Goal: Task Accomplishment & Management: Manage account settings

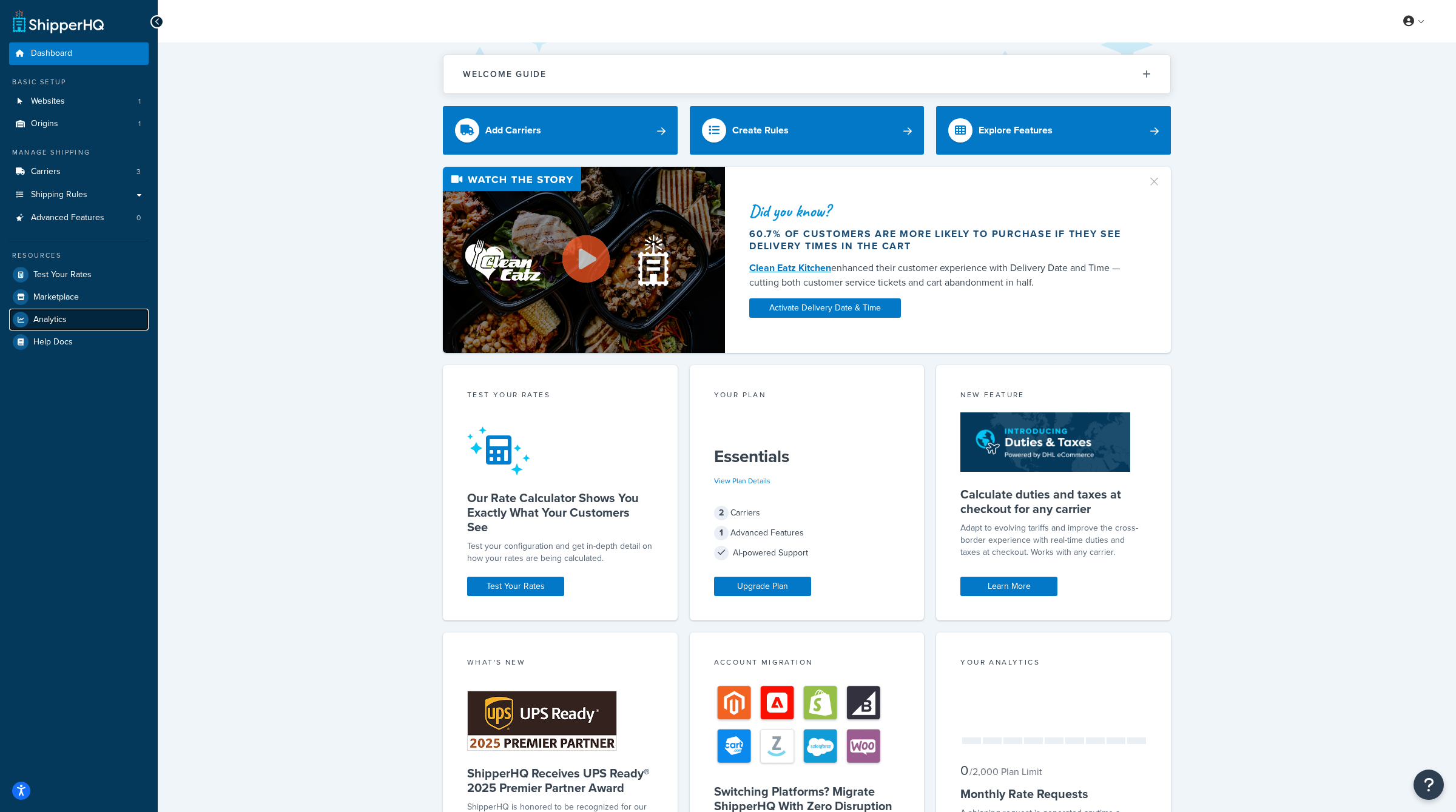
click at [82, 321] on link "Analytics" at bounding box center [79, 320] width 140 height 22
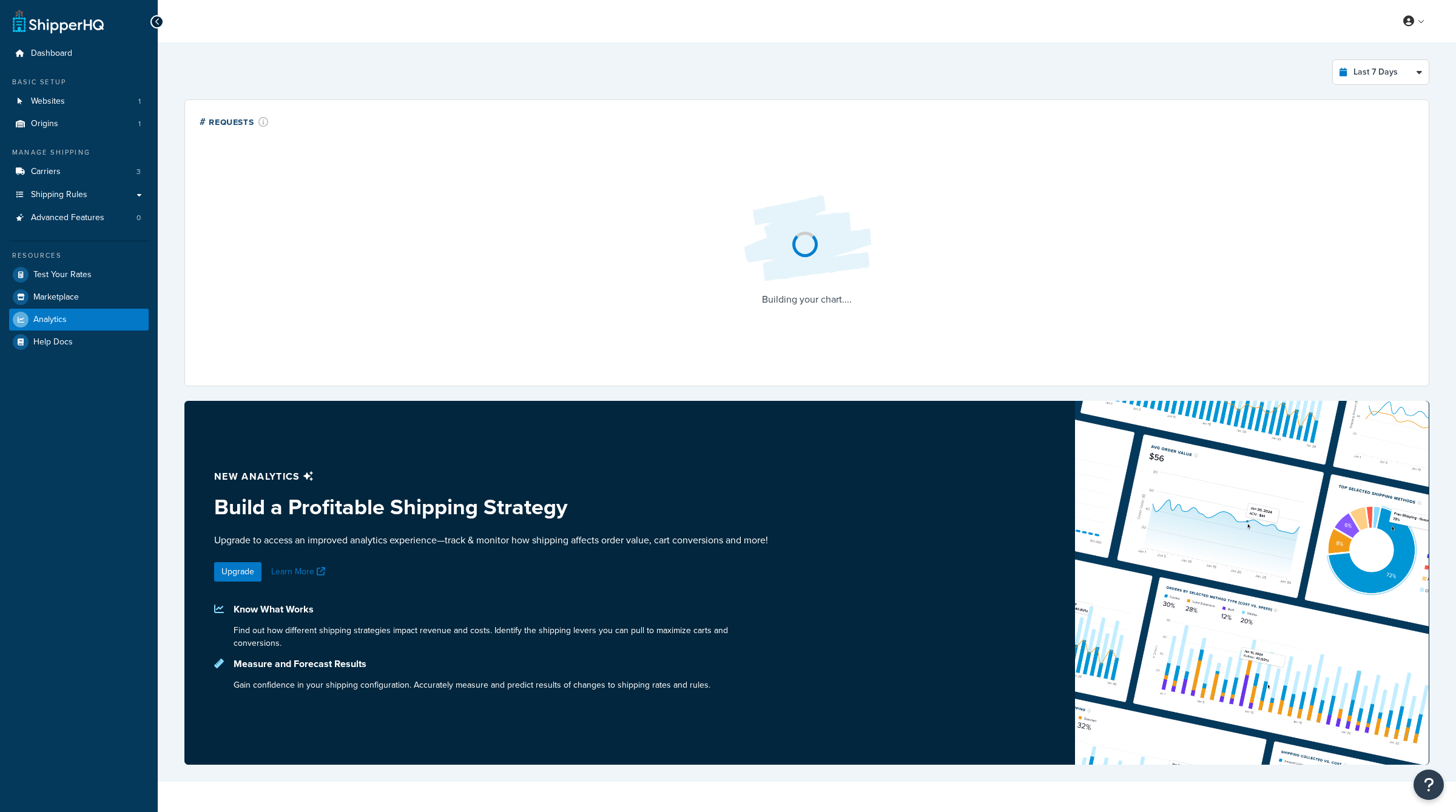
select select "last_7_days"
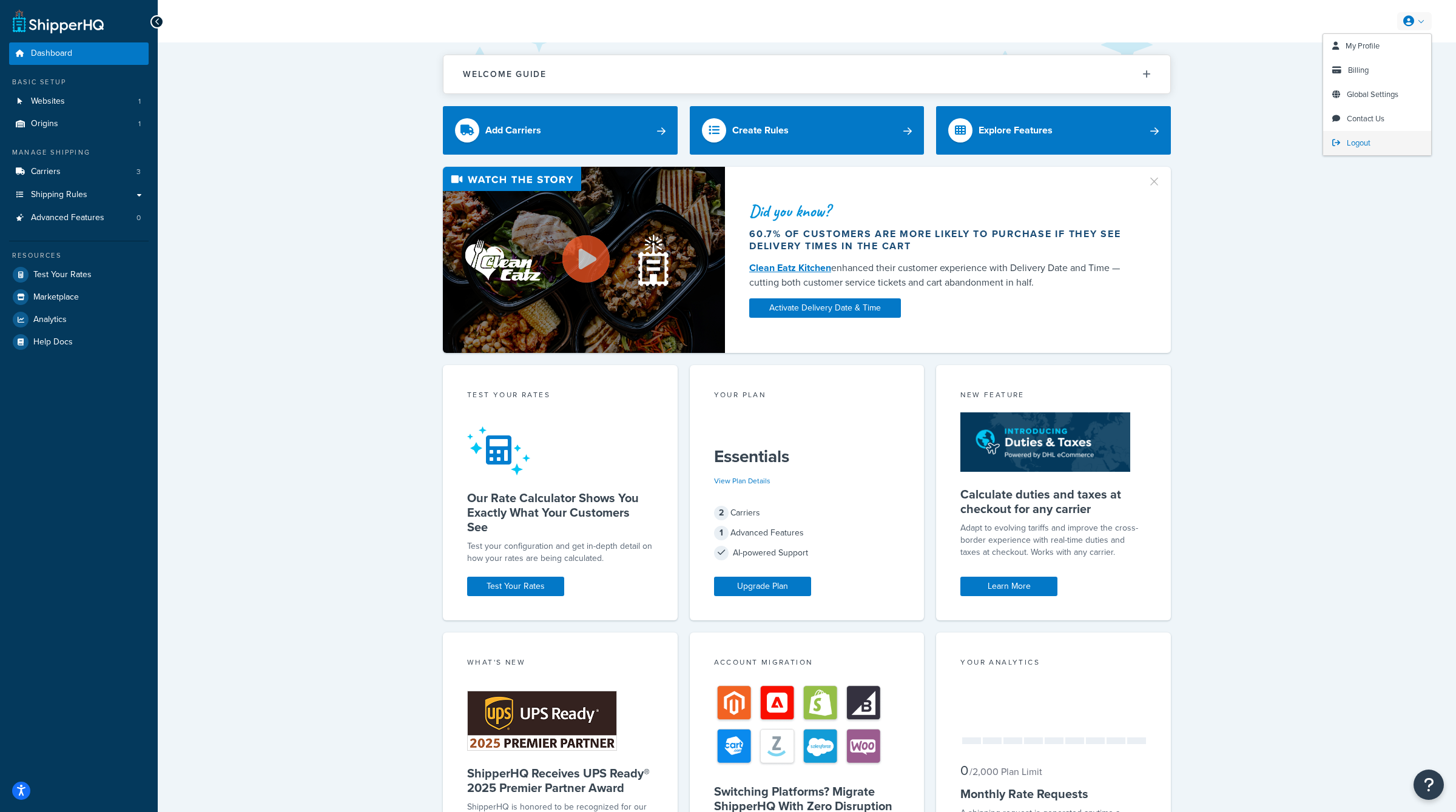
click at [1347, 142] on span "Logout" at bounding box center [1358, 143] width 24 height 12
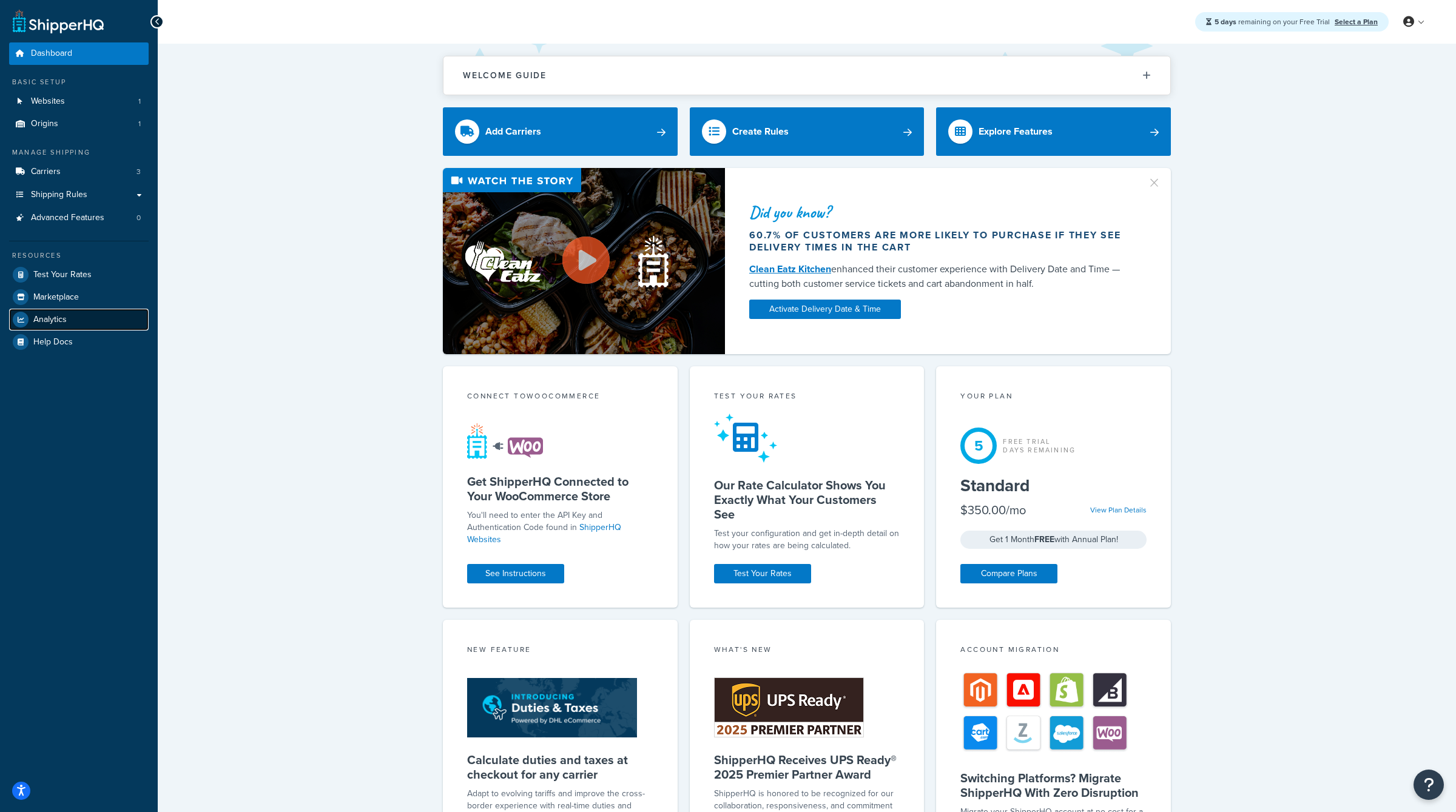
click at [54, 321] on span "Analytics" at bounding box center [50, 320] width 33 height 10
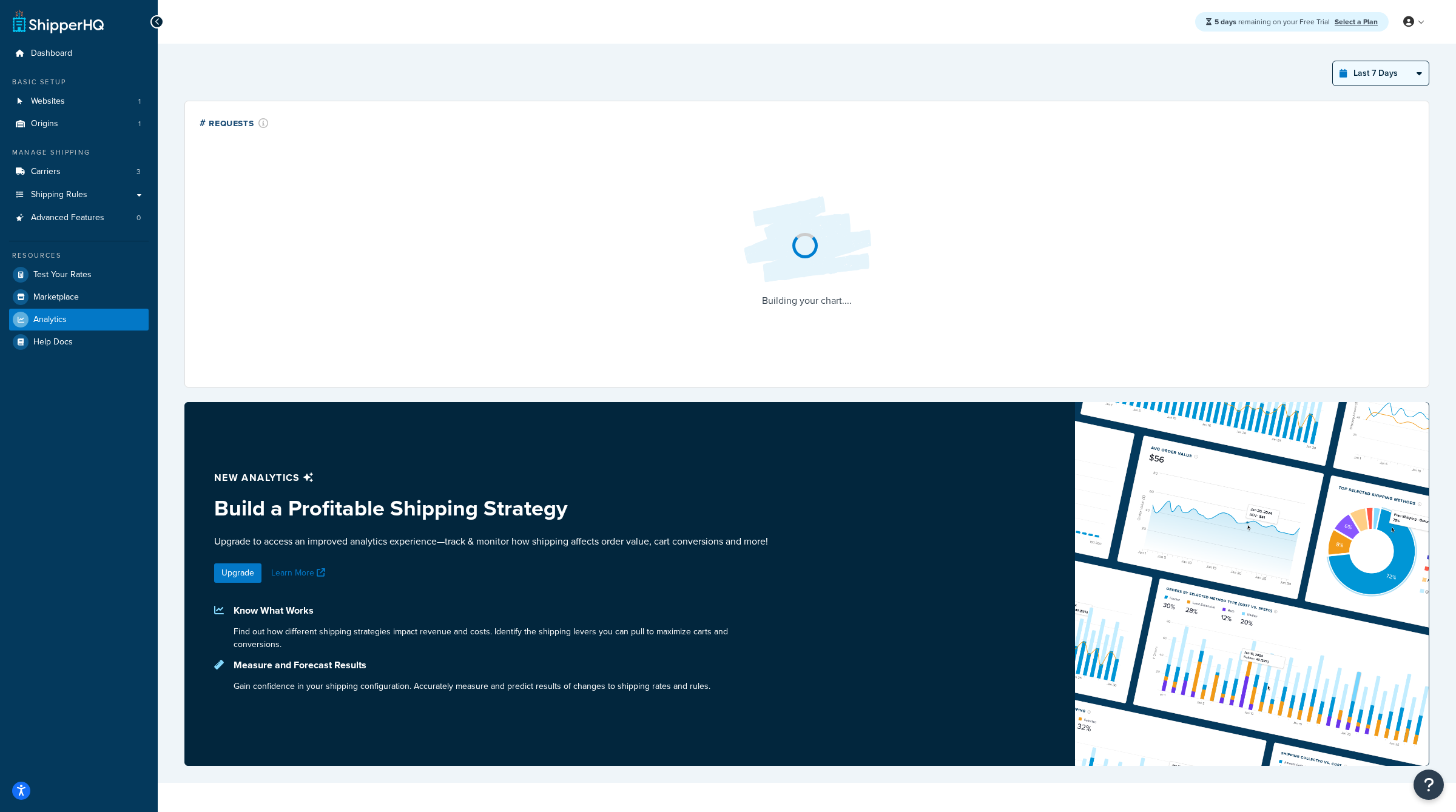
click at [1383, 80] on select "Last 24 Hours Last 7 Days Last 30 Days Last 3 Months Last 6 Months Last 12 Mont…" at bounding box center [1381, 74] width 96 height 25
select select "last_3_months"
click at [1334, 62] on select "Last 24 Hours Last 7 Days Last 30 Days Last 3 Months Last 6 Months Last 12 Mont…" at bounding box center [1381, 74] width 96 height 25
click at [63, 216] on span "Advanced Features" at bounding box center [67, 218] width 73 height 10
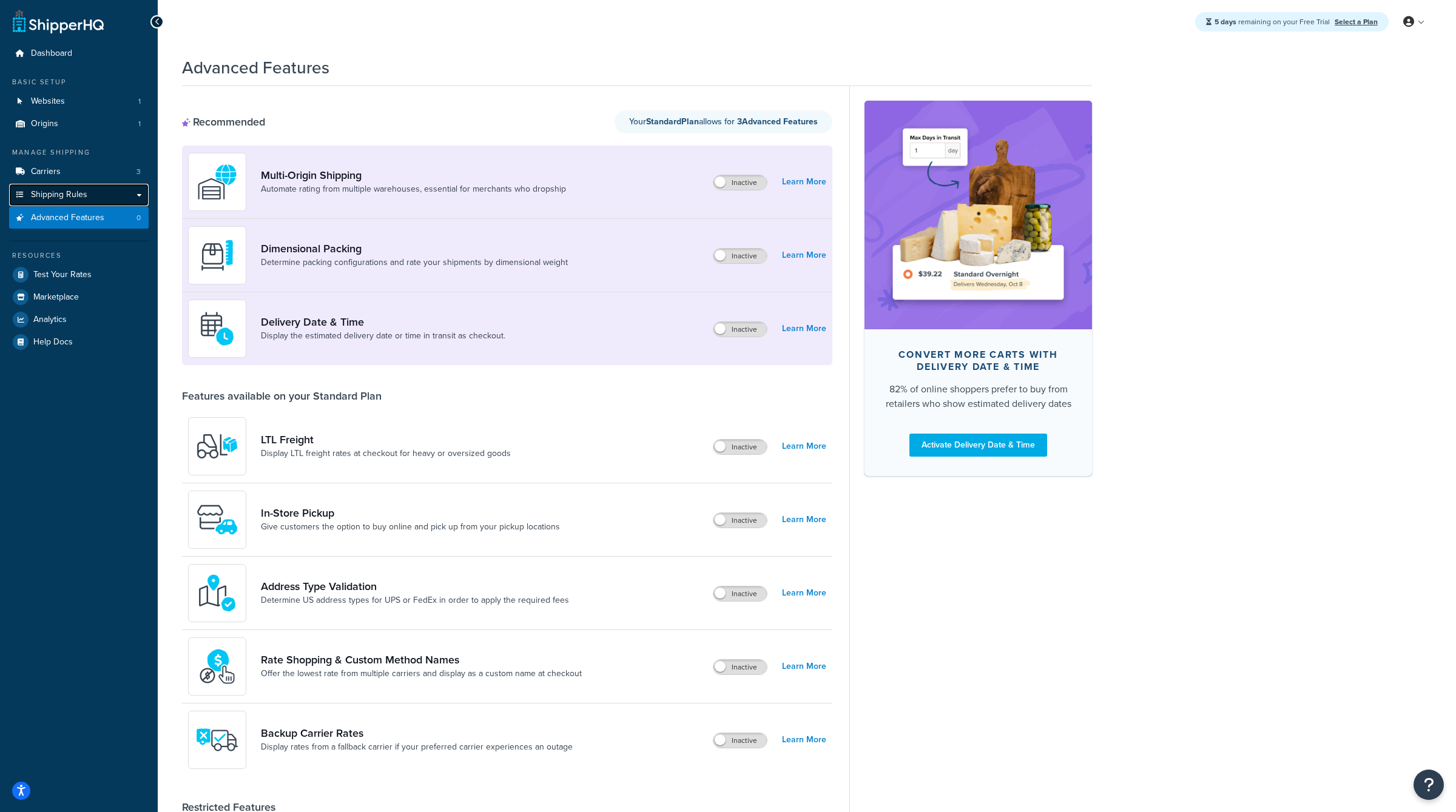
click at [73, 195] on span "Shipping Rules" at bounding box center [59, 195] width 56 height 10
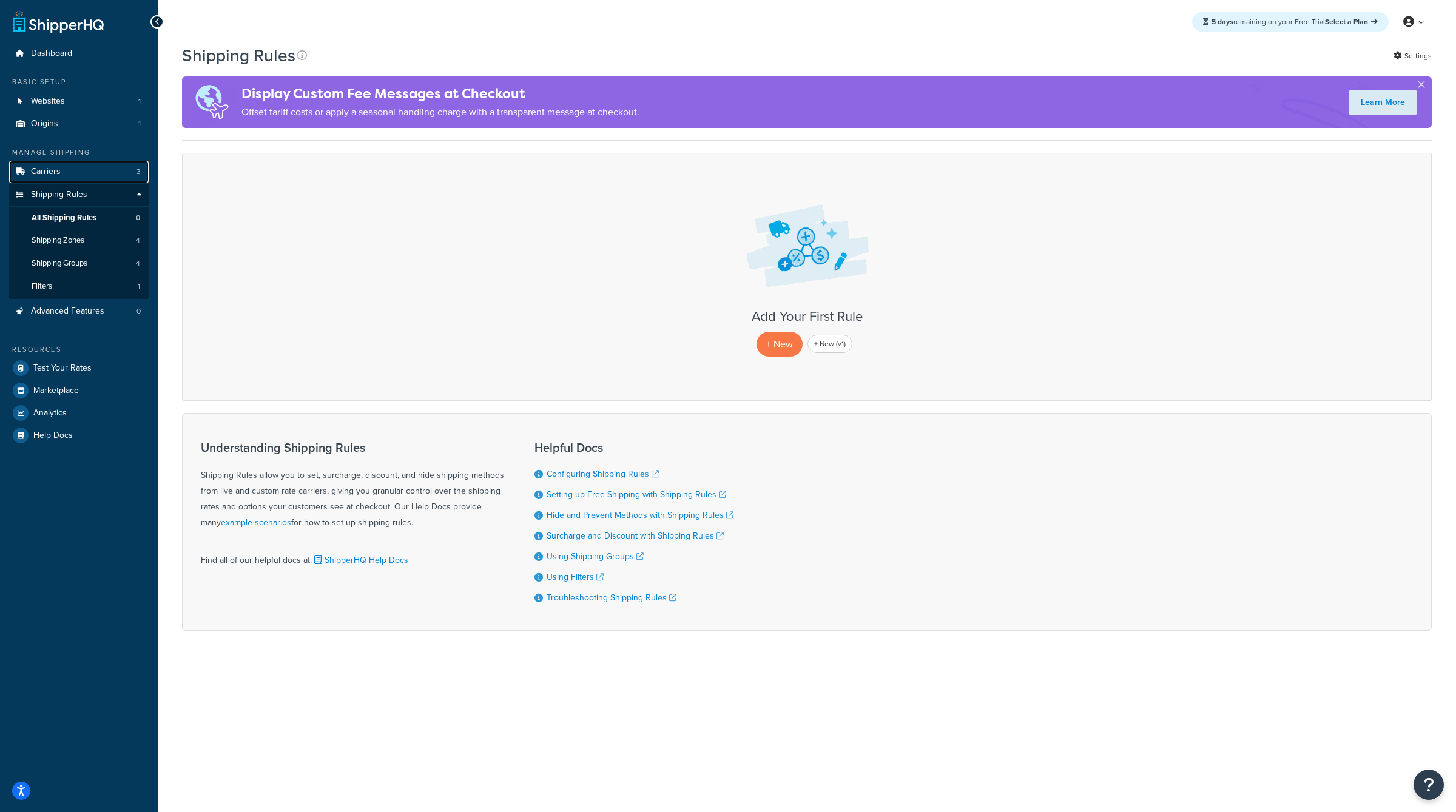
click at [77, 176] on link "Carriers 3" at bounding box center [79, 172] width 140 height 22
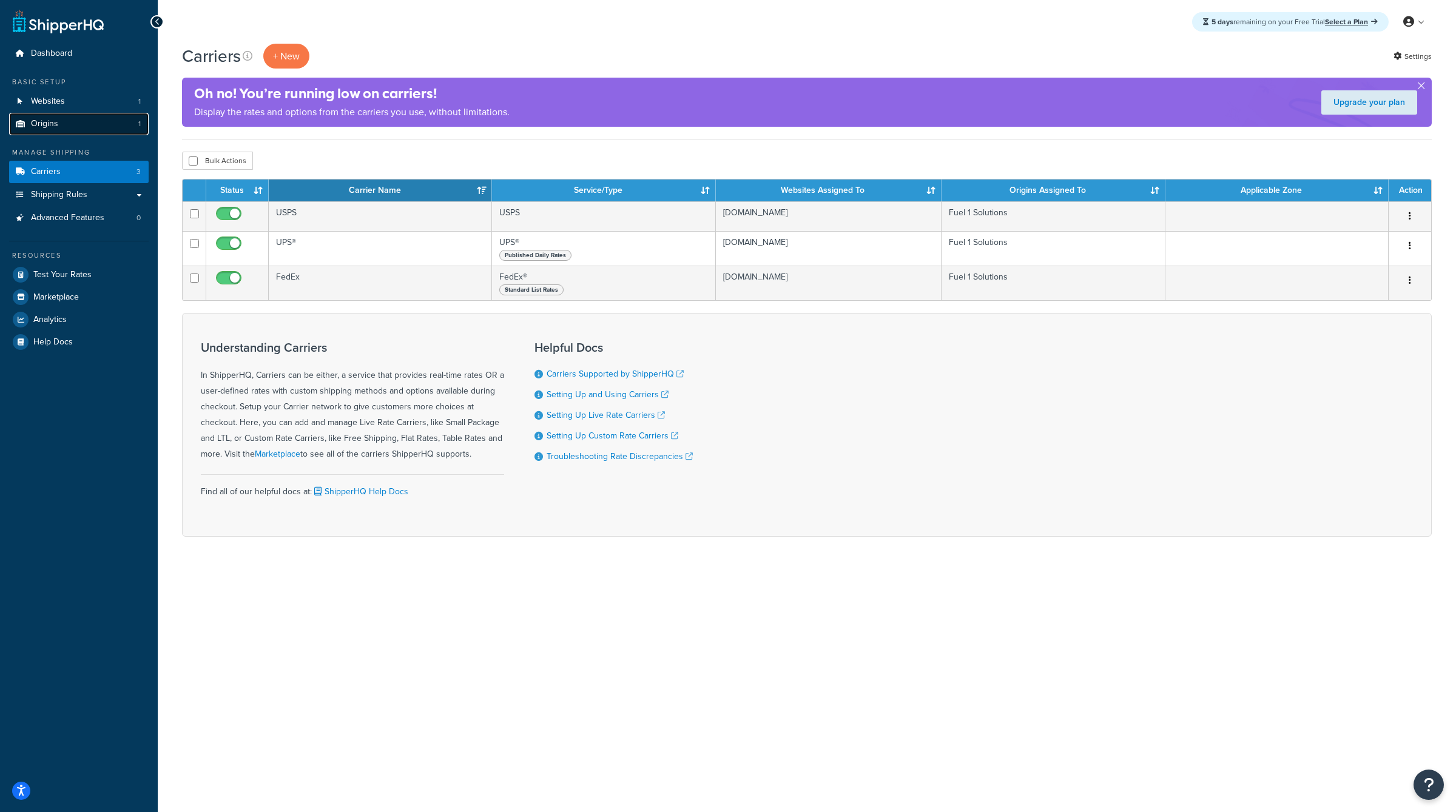
click at [83, 124] on link "Origins 1" at bounding box center [79, 124] width 140 height 22
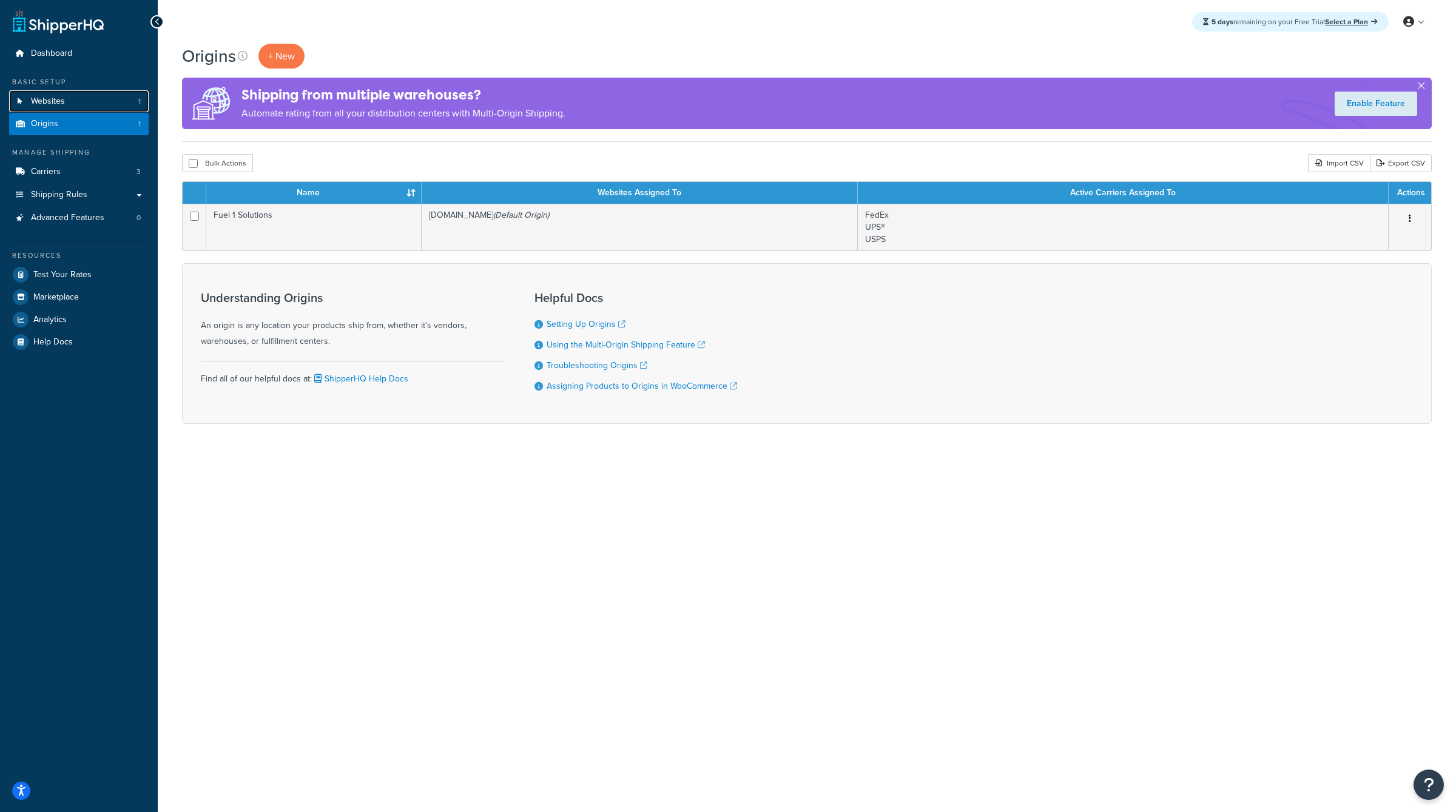
click at [93, 101] on link "Websites 1" at bounding box center [79, 101] width 140 height 22
